Goal: Navigation & Orientation: Go to known website

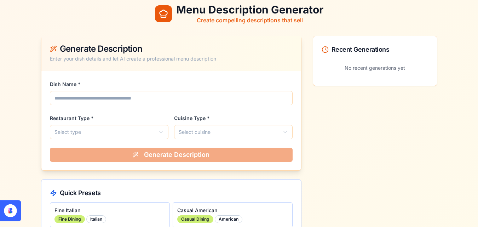
scroll to position [131, 0]
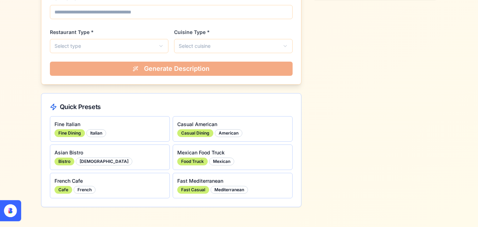
click at [11, 209] on icon at bounding box center [13, 207] width 11 height 11
